Goal: Information Seeking & Learning: Learn about a topic

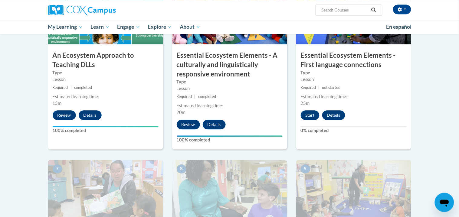
scroll to position [360, 0]
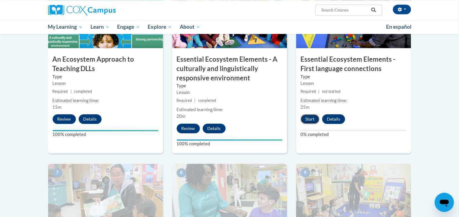
click at [316, 122] on button "Start" at bounding box center [310, 119] width 19 height 10
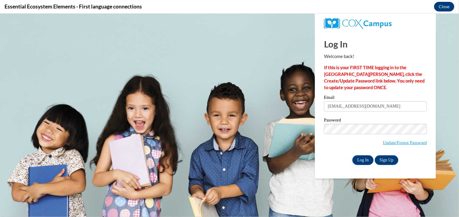
scroll to position [0, 0]
click at [362, 159] on input "Log In" at bounding box center [362, 160] width 21 height 10
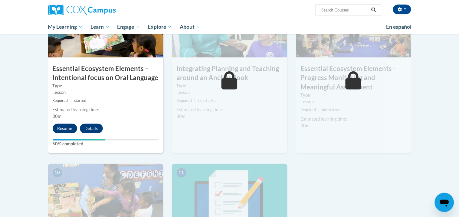
scroll to position [530, 0]
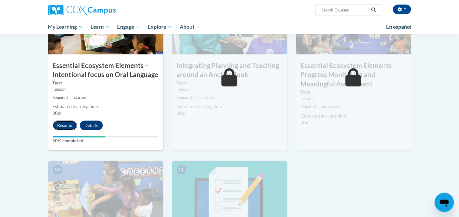
click at [59, 126] on button "Resume" at bounding box center [65, 126] width 24 height 10
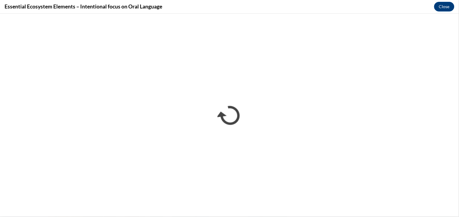
scroll to position [0, 0]
